Goal: Transaction & Acquisition: Purchase product/service

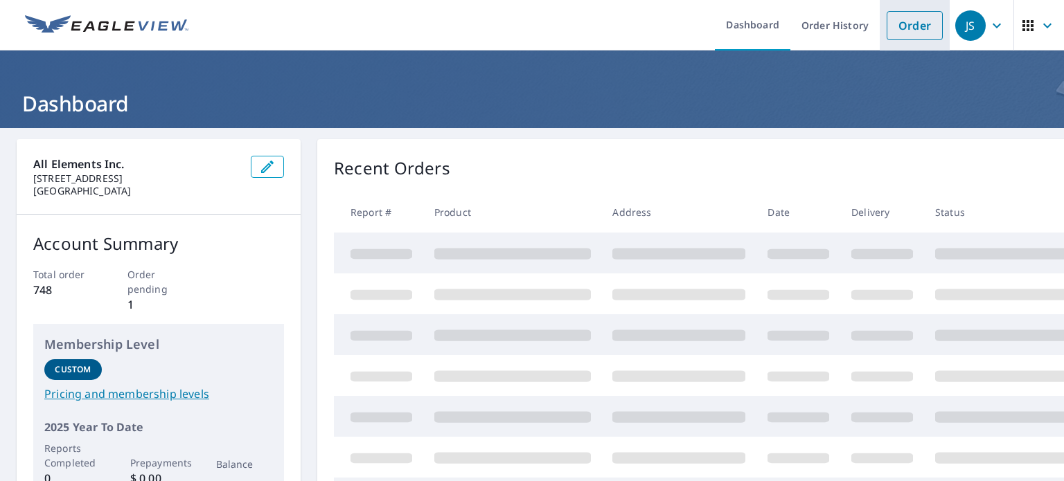
click at [907, 24] on link "Order" at bounding box center [915, 25] width 56 height 29
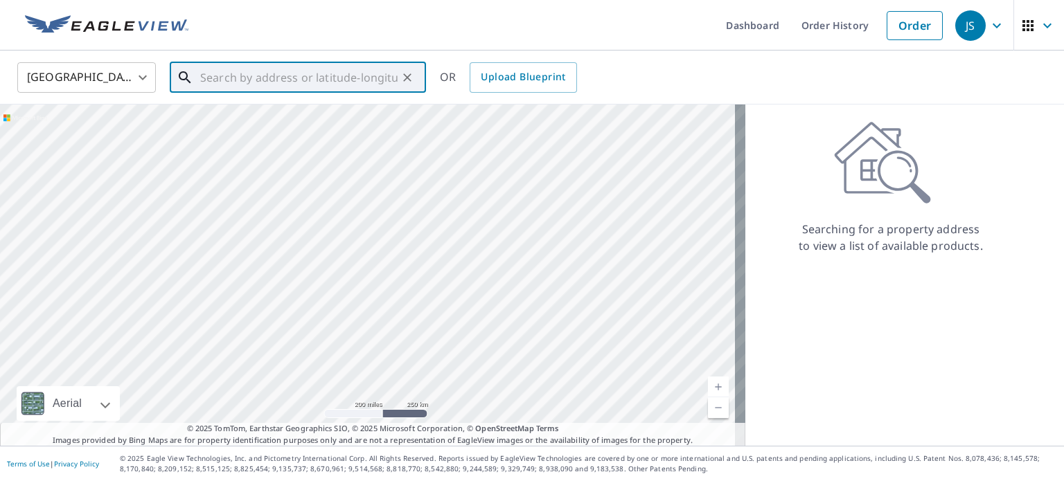
paste input "[STREET_ADDRESS]"
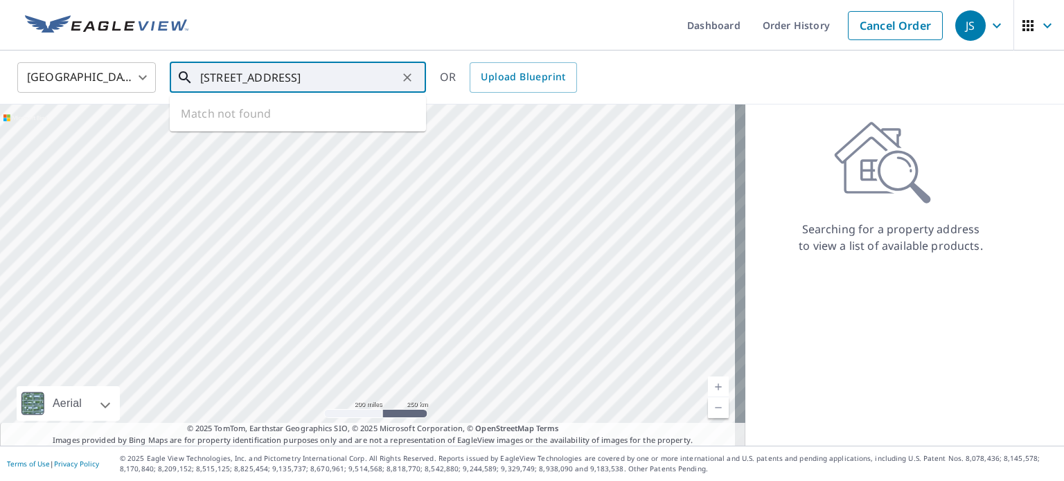
scroll to position [0, 44]
click at [291, 132] on p "[GEOGRAPHIC_DATA]" at bounding box center [306, 133] width 218 height 14
type input "[STREET_ADDRESS]"
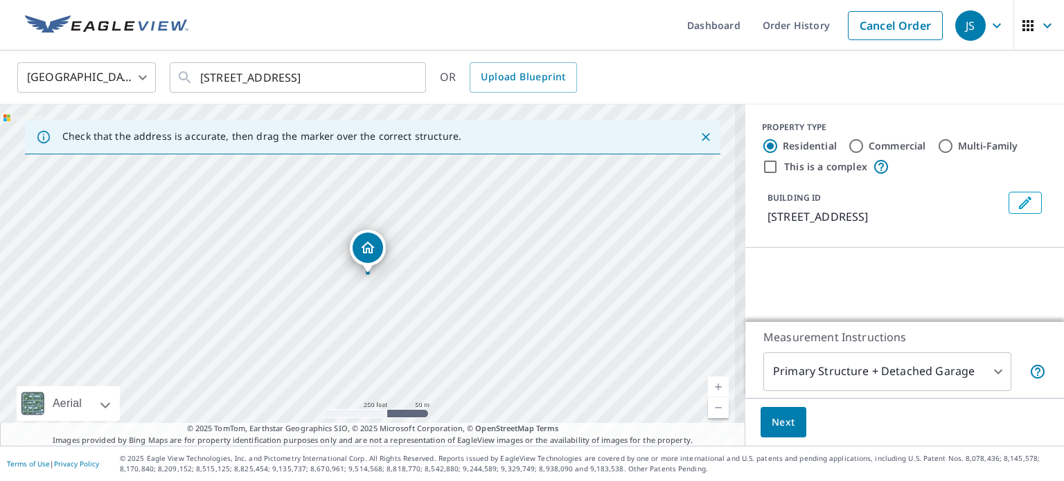
scroll to position [0, 0]
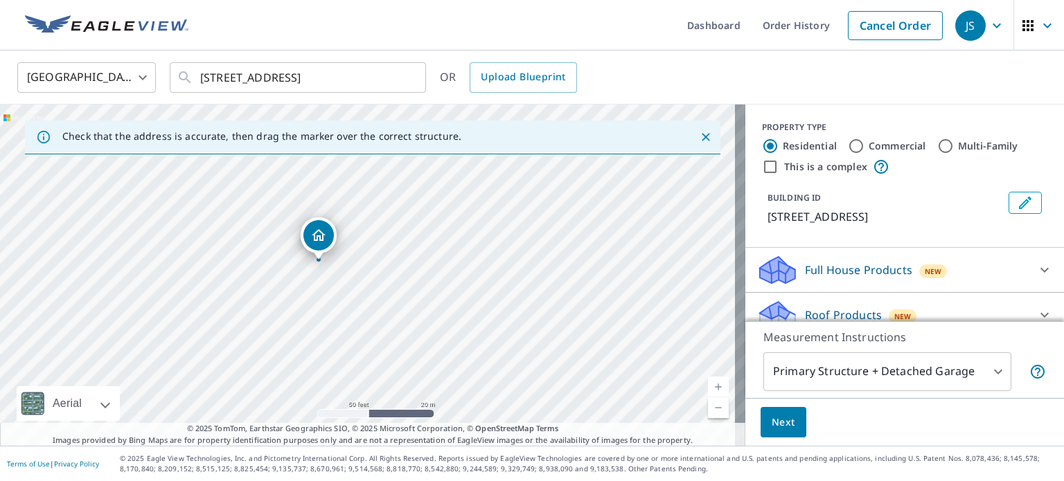
click at [805, 307] on p "Roof Products" at bounding box center [843, 315] width 77 height 17
click at [776, 425] on span "Next" at bounding box center [784, 422] width 24 height 17
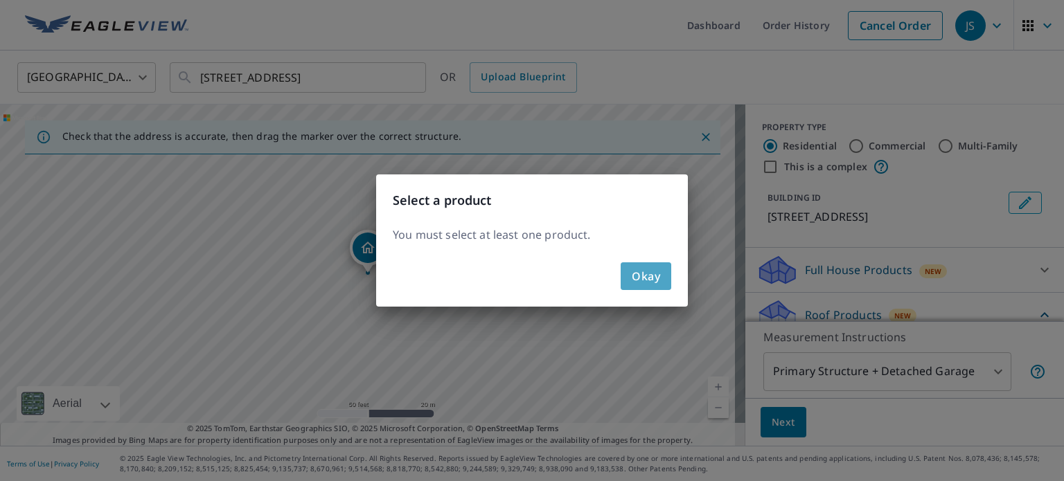
click at [650, 277] on span "Okay" at bounding box center [646, 276] width 28 height 19
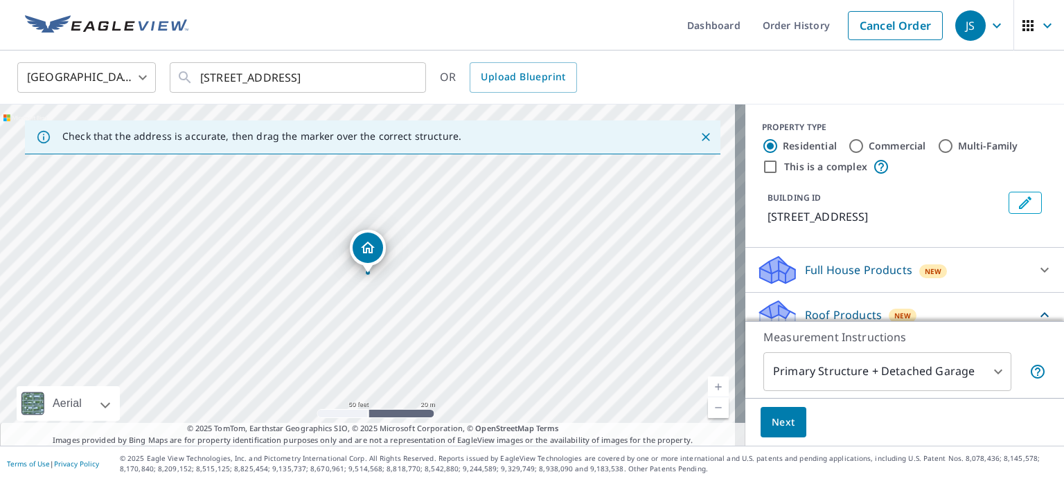
click at [854, 305] on div "Roof Products New" at bounding box center [896, 315] width 280 height 33
click at [845, 266] on p "Full House Products" at bounding box center [858, 270] width 107 height 17
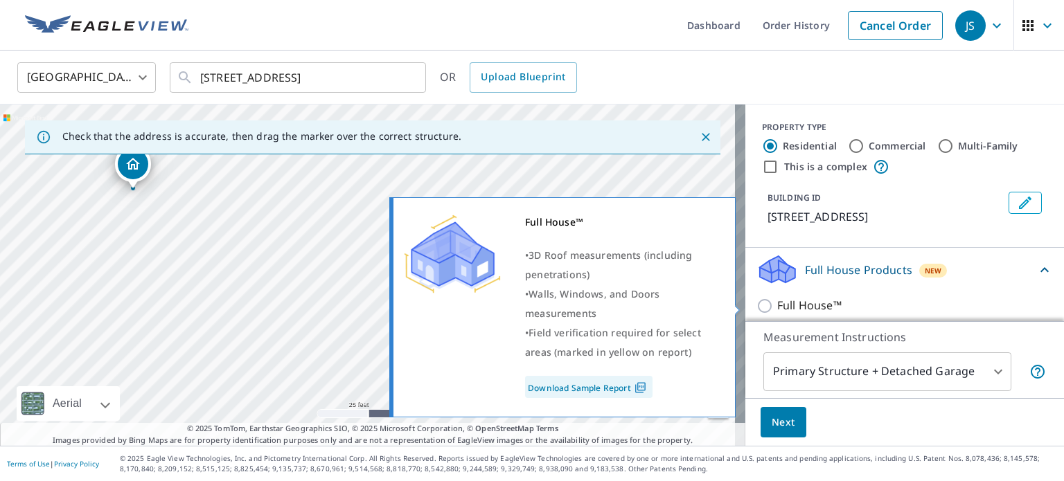
click at [777, 305] on p "Full House™" at bounding box center [809, 305] width 64 height 17
click at [775, 305] on input "Full House™" at bounding box center [766, 306] width 21 height 17
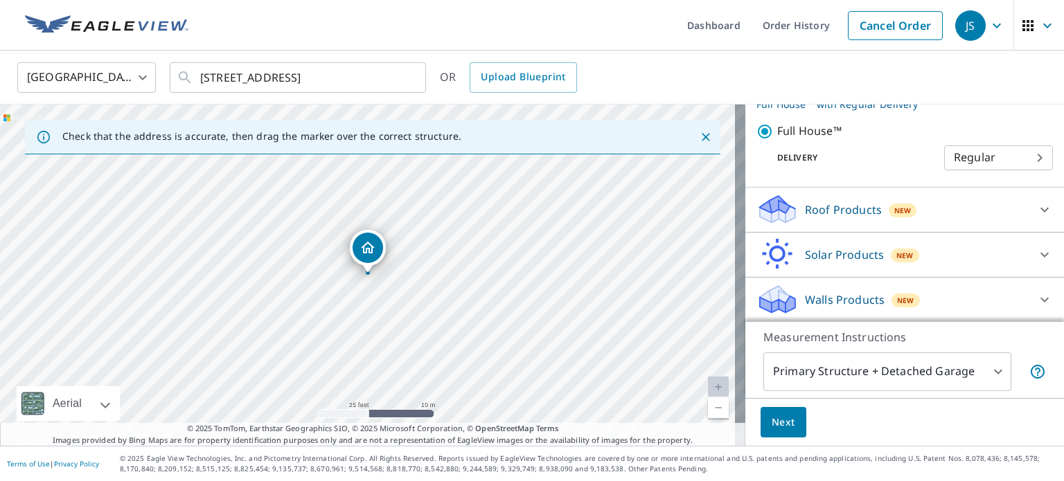
scroll to position [127, 0]
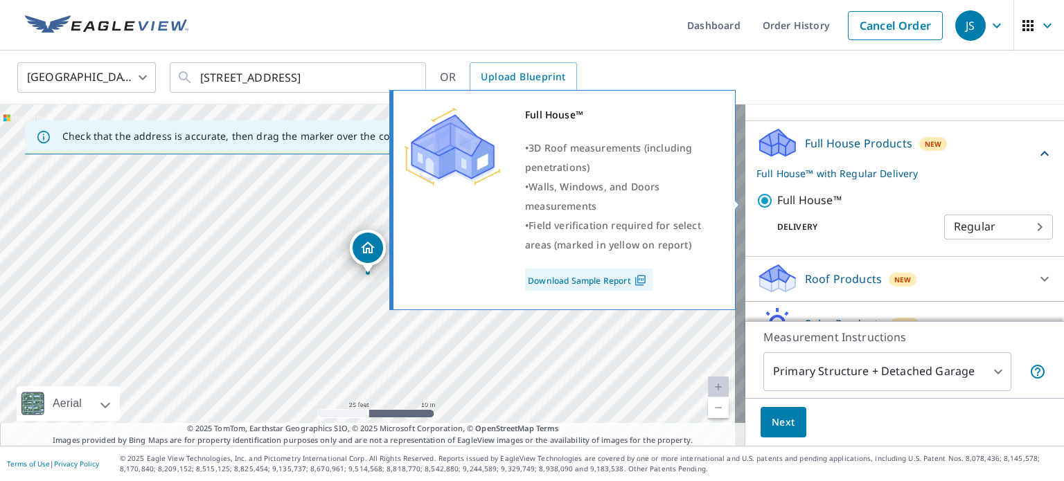
click at [756, 200] on input "Full House™" at bounding box center [766, 201] width 21 height 17
checkbox input "false"
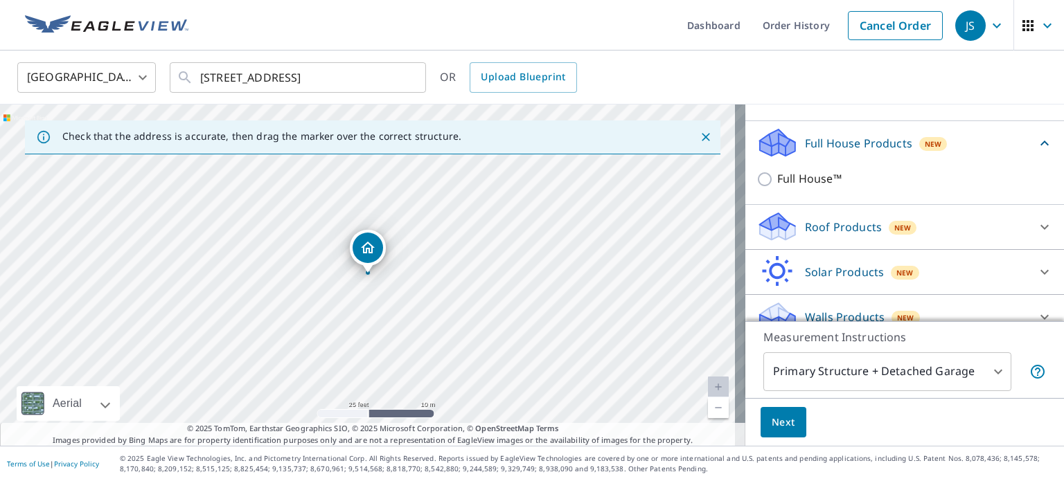
click at [808, 227] on p "Roof Products" at bounding box center [843, 227] width 77 height 17
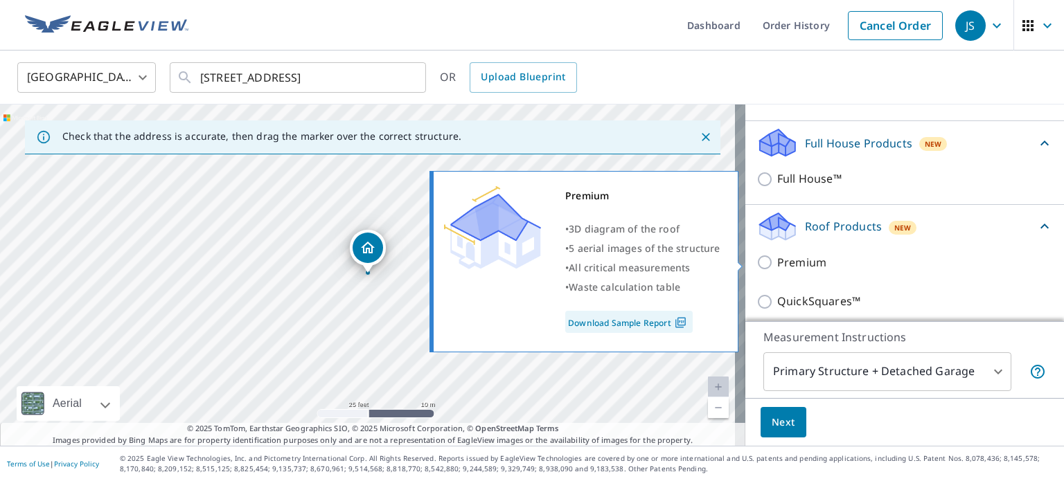
click at [756, 262] on input "Premium" at bounding box center [766, 262] width 21 height 17
checkbox input "true"
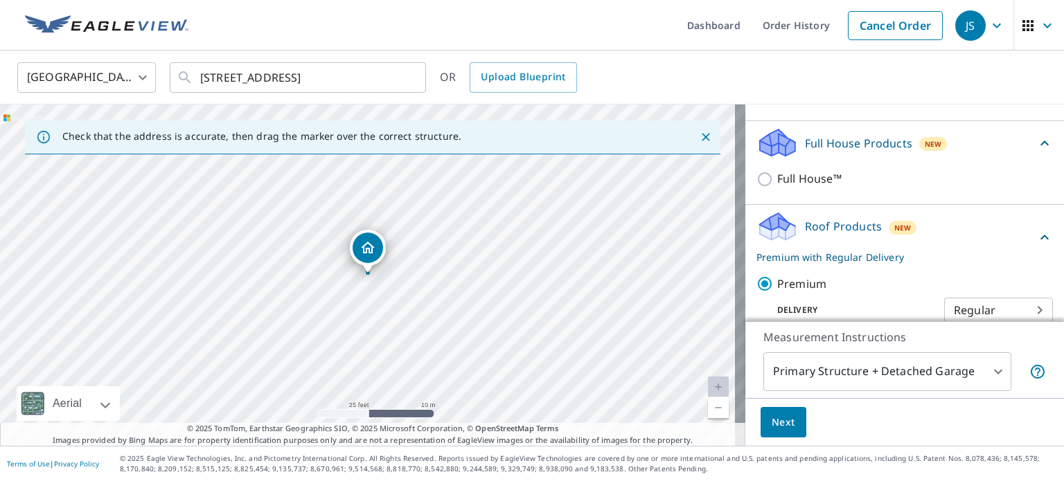
click at [777, 427] on span "Next" at bounding box center [784, 422] width 24 height 17
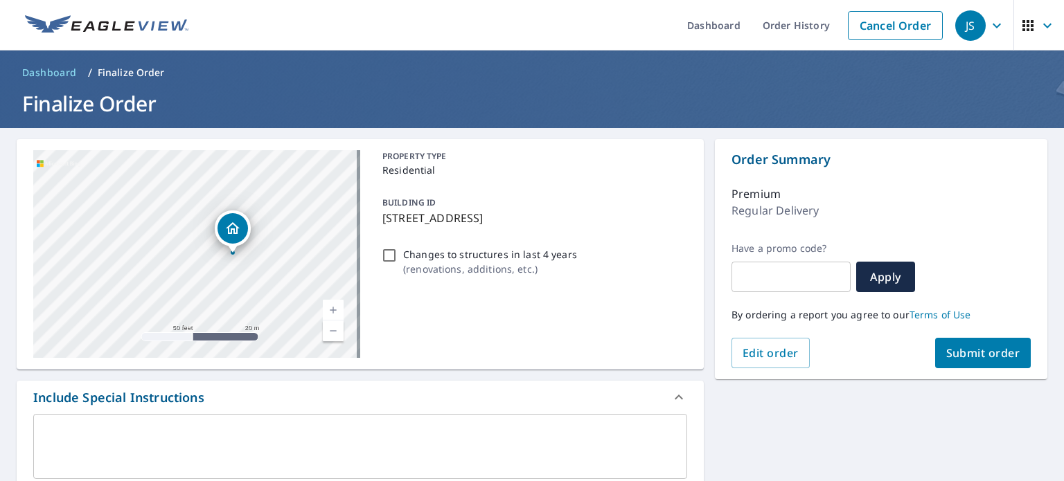
drag, startPoint x: 315, startPoint y: 188, endPoint x: 300, endPoint y: 293, distance: 106.4
click at [300, 293] on div "[STREET_ADDRESS]" at bounding box center [196, 254] width 327 height 208
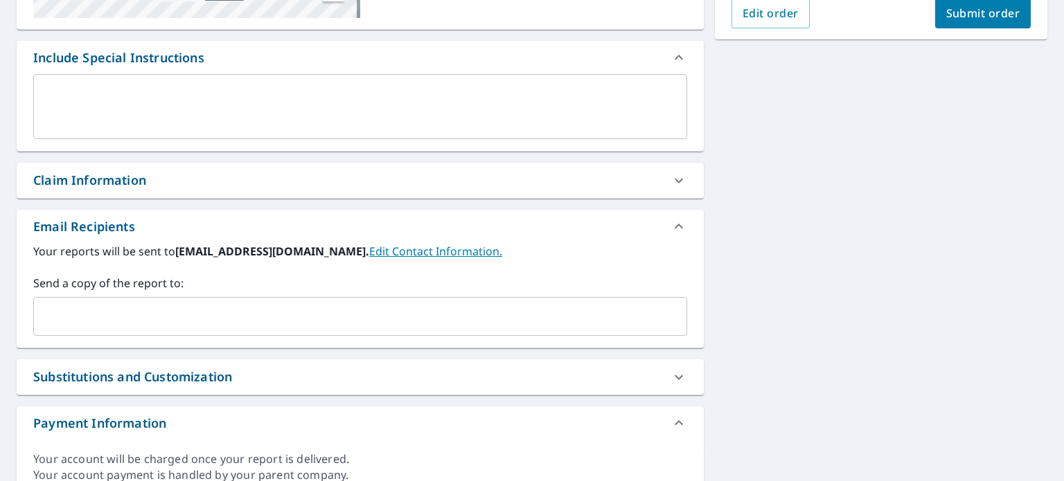
scroll to position [346, 0]
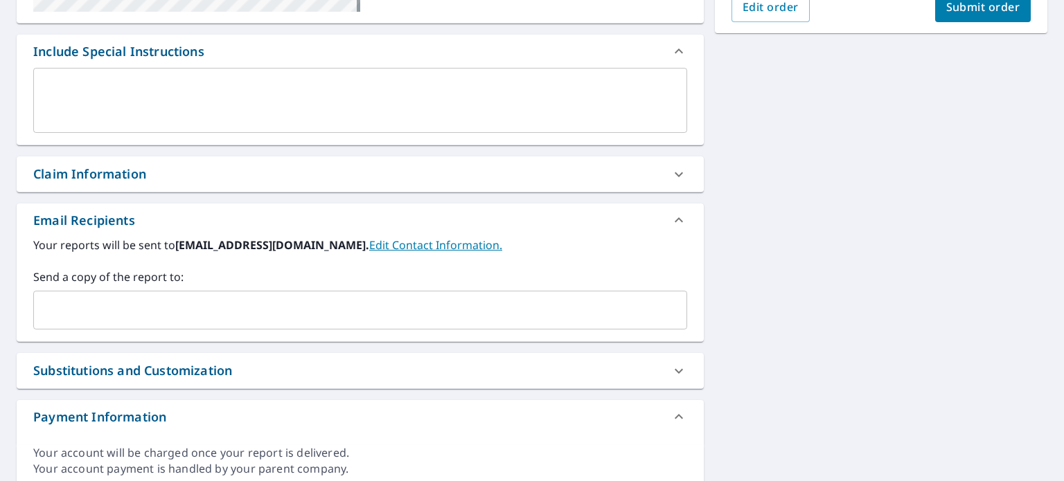
click at [132, 309] on input "text" at bounding box center [349, 310] width 621 height 26
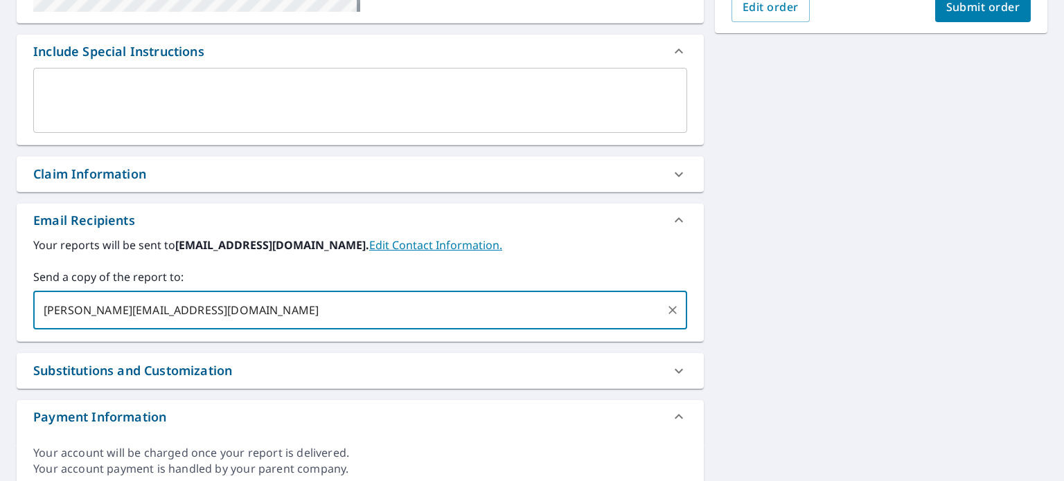
type input "[PERSON_NAME][EMAIL_ADDRESS][DOMAIN_NAME]"
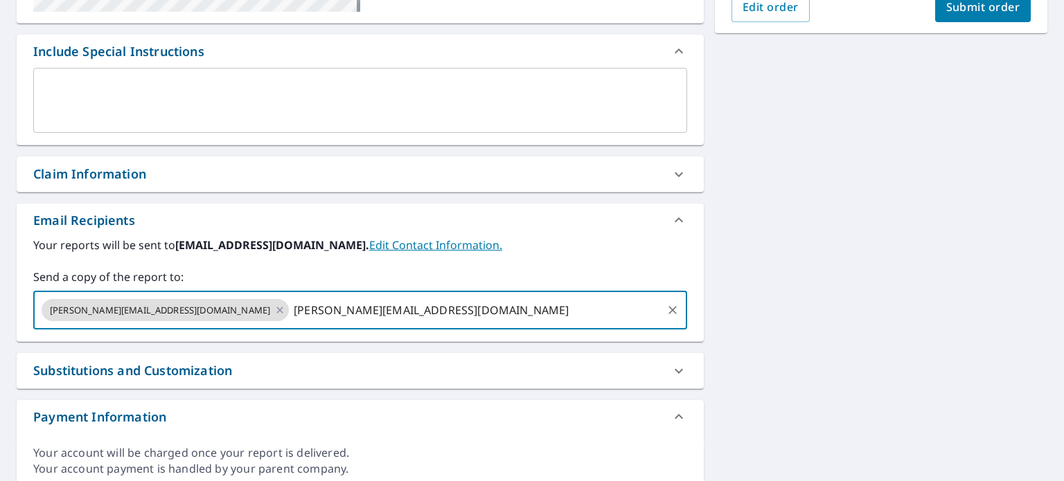
type input "[PERSON_NAME][EMAIL_ADDRESS][DOMAIN_NAME]"
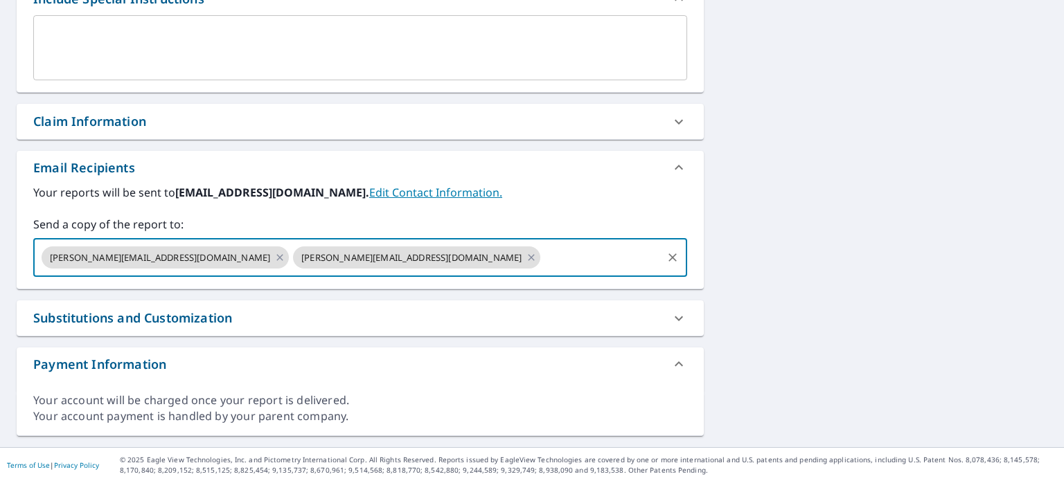
scroll to position [191, 0]
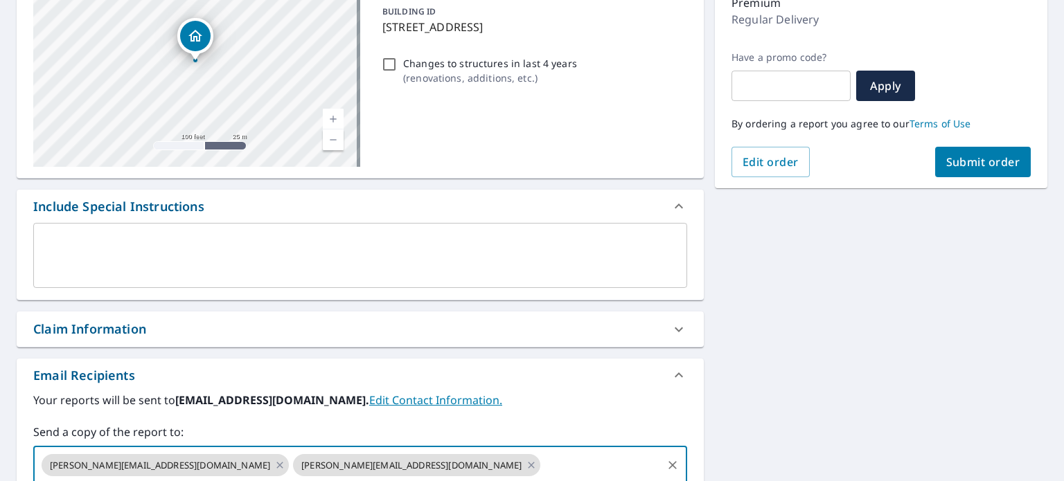
click at [945, 152] on button "Submit order" at bounding box center [983, 162] width 96 height 30
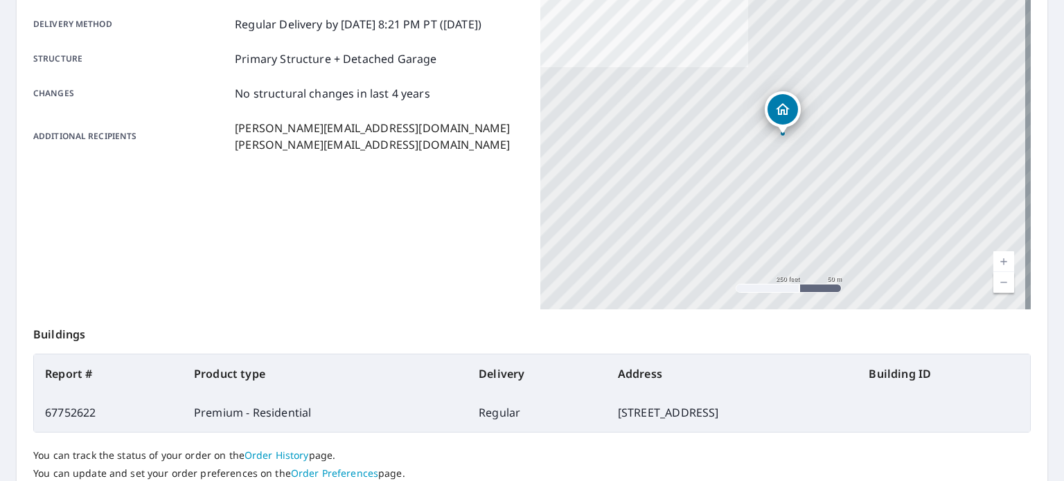
scroll to position [125, 0]
